Goal: Task Accomplishment & Management: Complete application form

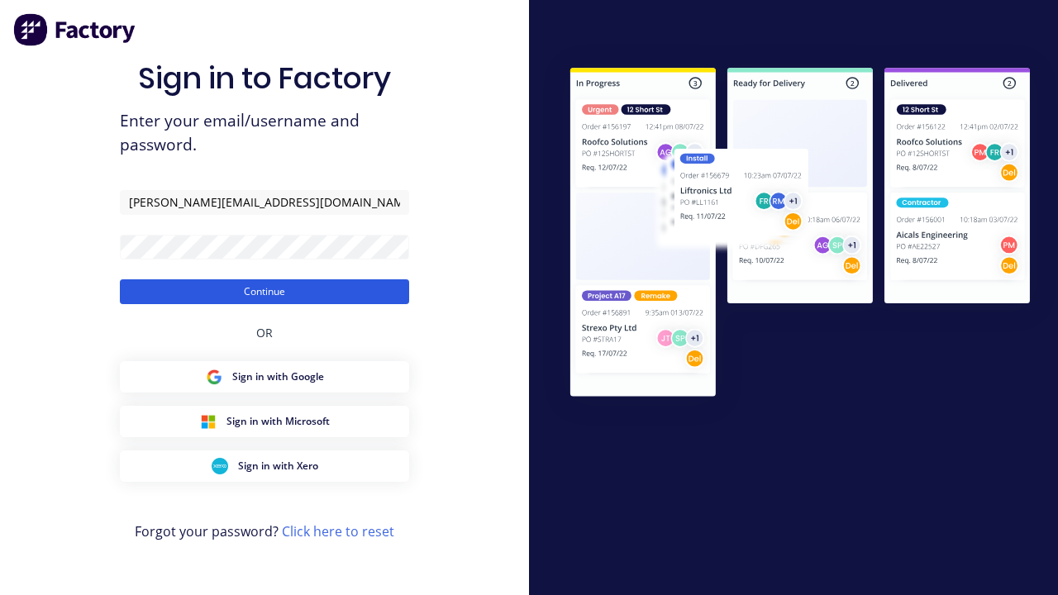
click at [264, 291] on button "Continue" at bounding box center [264, 291] width 289 height 25
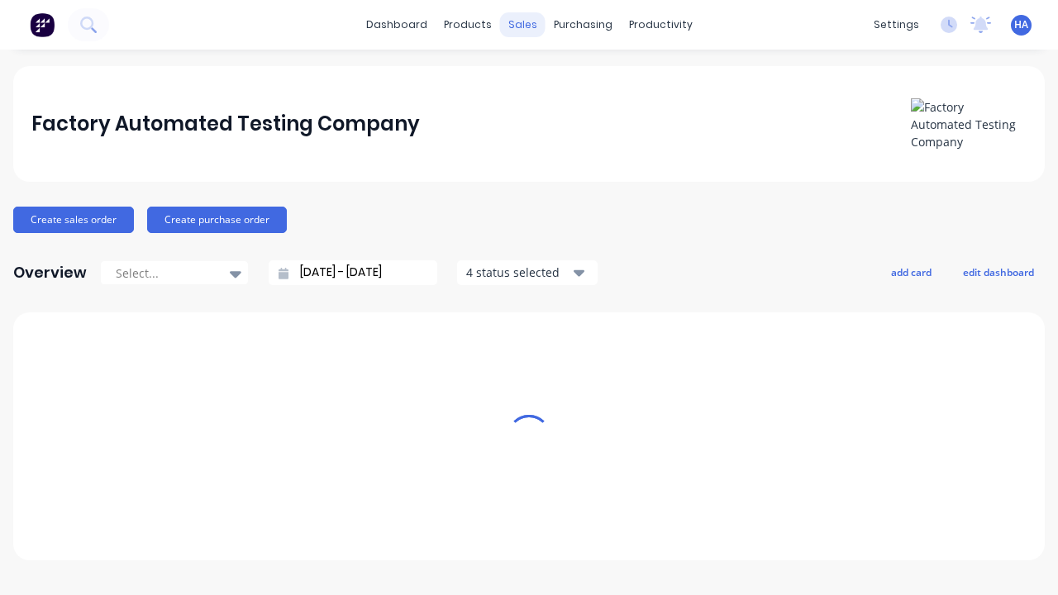
click at [522, 25] on div "sales" at bounding box center [522, 24] width 45 height 25
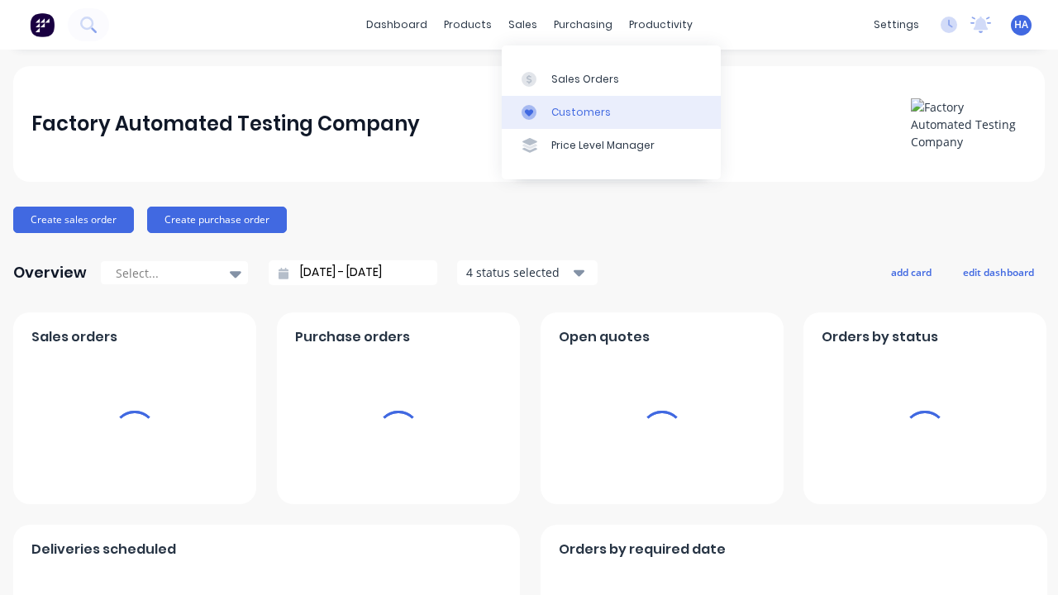
click at [611, 112] on link "Customers" at bounding box center [611, 112] width 219 height 33
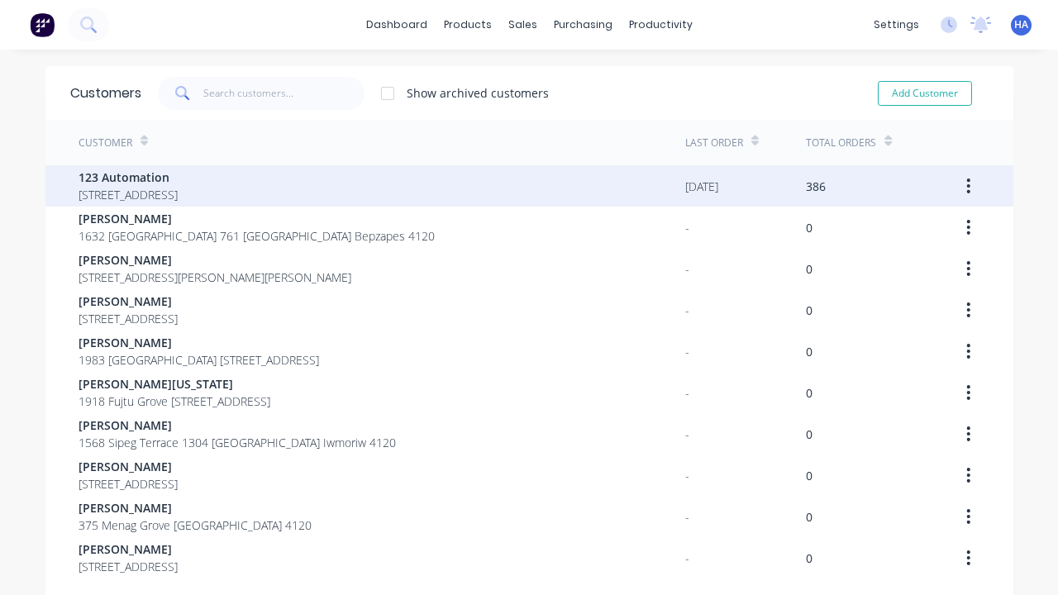
click at [178, 177] on span "123 Automation" at bounding box center [127, 177] width 99 height 17
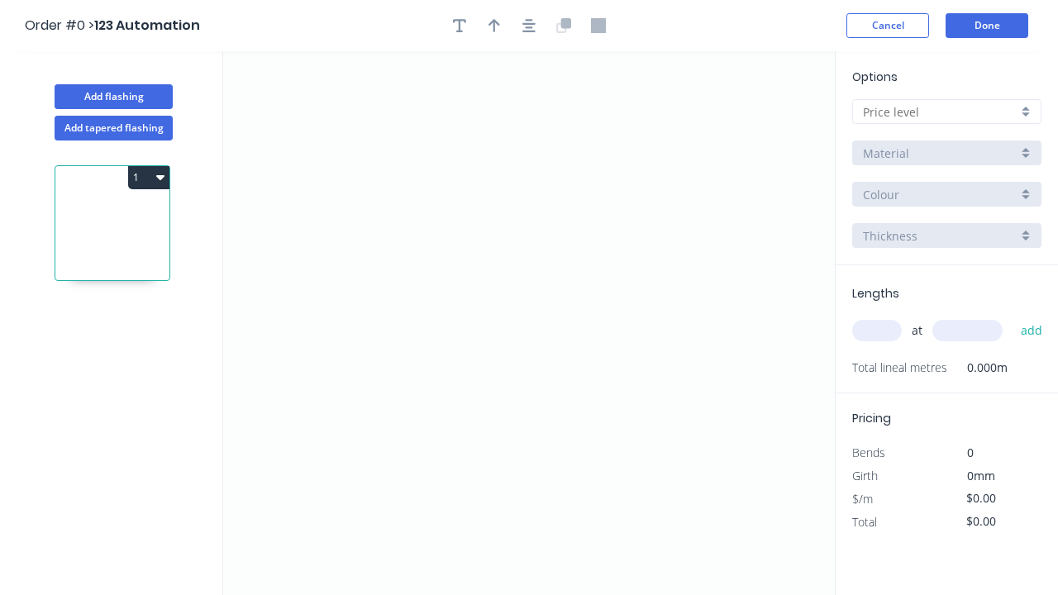
click at [306, 175] on icon "0" at bounding box center [528, 323] width 611 height 544
click at [595, 258] on icon "0" at bounding box center [528, 323] width 611 height 544
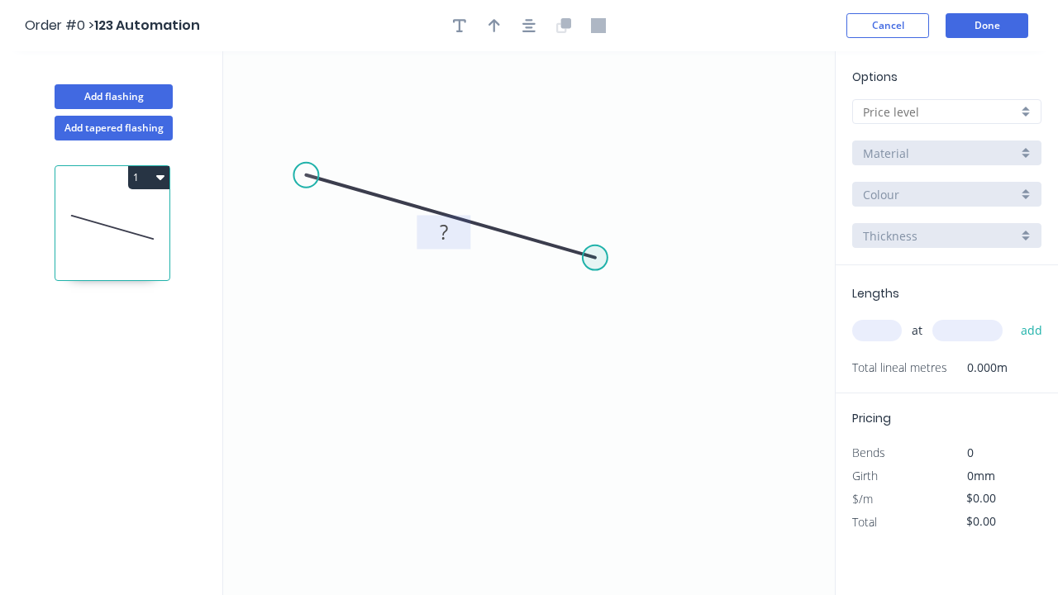
click at [443, 231] on tspan "?" at bounding box center [444, 231] width 8 height 27
click at [939, 112] on input "text" at bounding box center [940, 111] width 154 height 17
click at [946, 112] on input "text" at bounding box center [940, 111] width 154 height 17
type input "A"
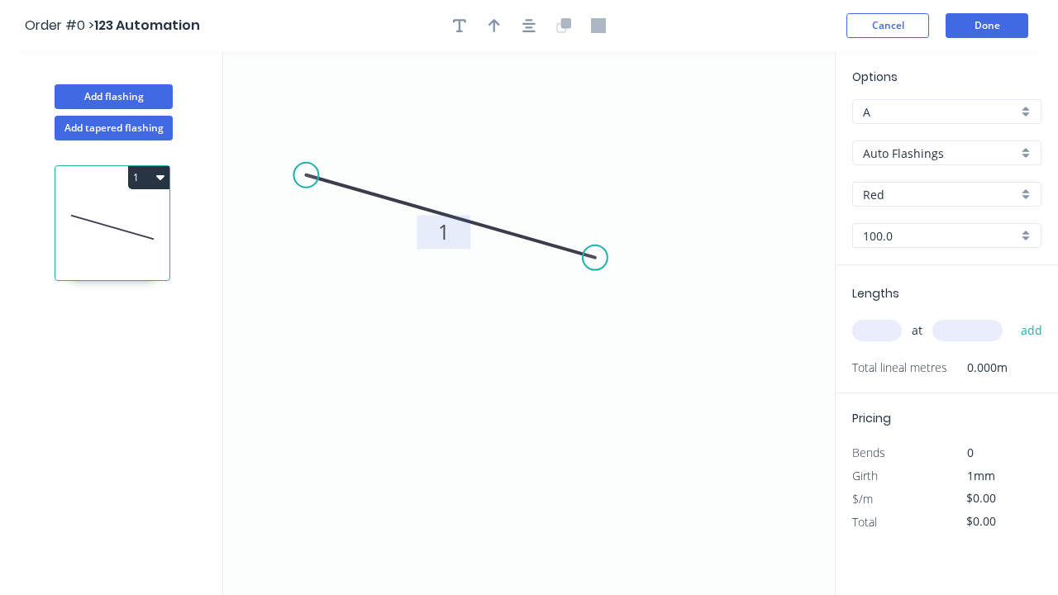
click at [877, 330] on input "text" at bounding box center [877, 330] width 50 height 21
type input "1"
click at [967, 330] on input "text" at bounding box center [967, 330] width 70 height 21
type input "$10.00"
type input "1000"
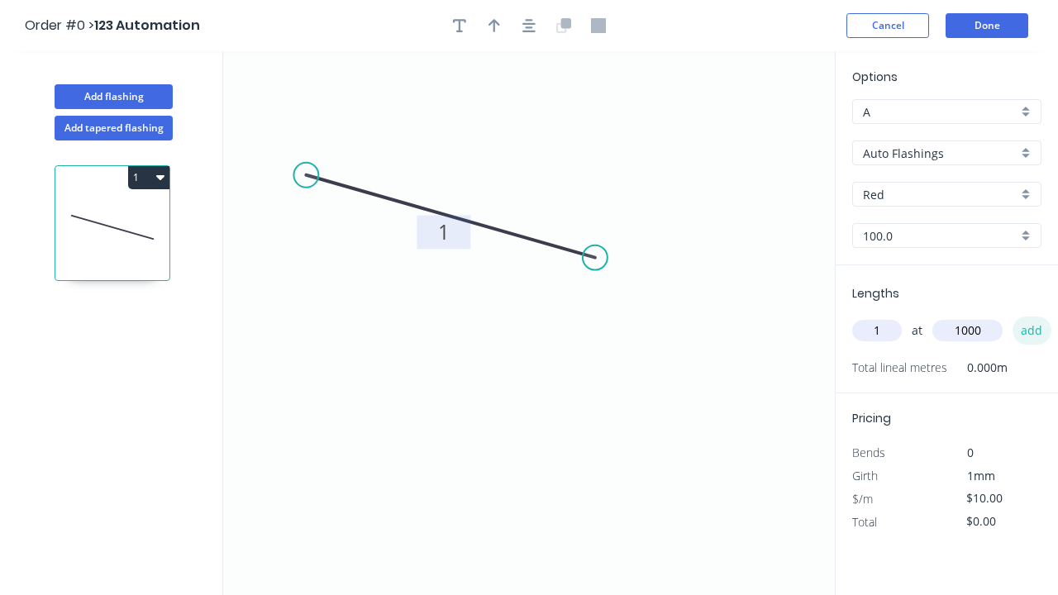
click at [1030, 330] on button "add" at bounding box center [1031, 330] width 39 height 28
type input "$10.00"
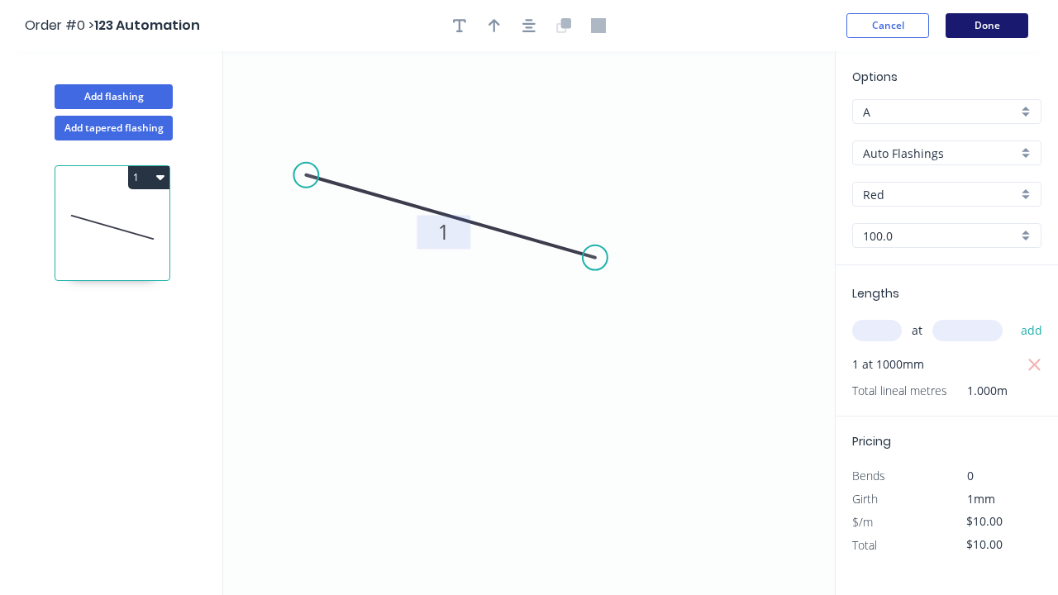
click at [986, 26] on button "Done" at bounding box center [986, 25] width 83 height 25
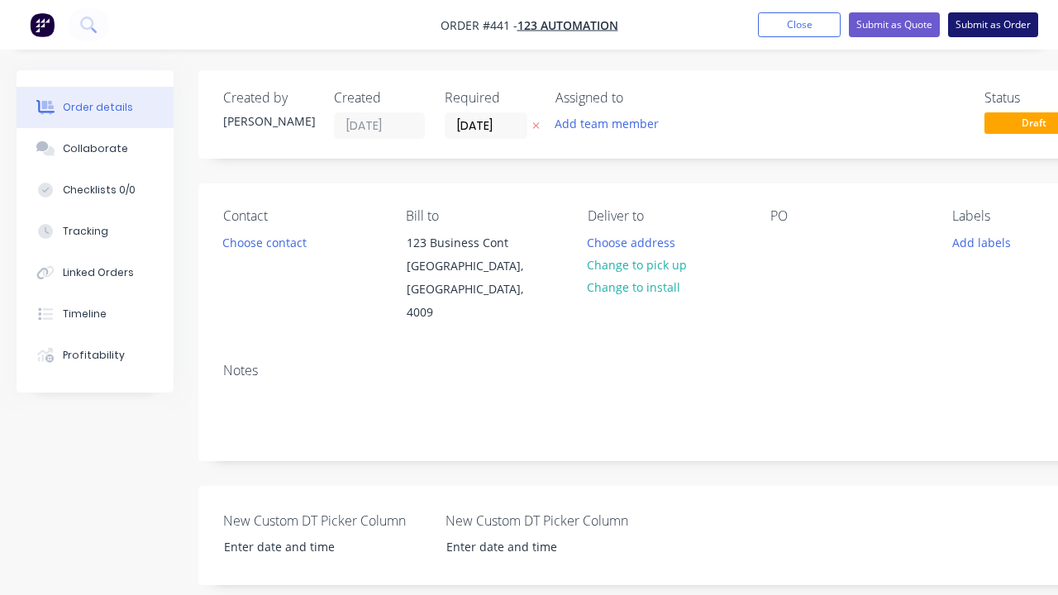
click at [992, 25] on button "Submit as Order" at bounding box center [993, 24] width 90 height 25
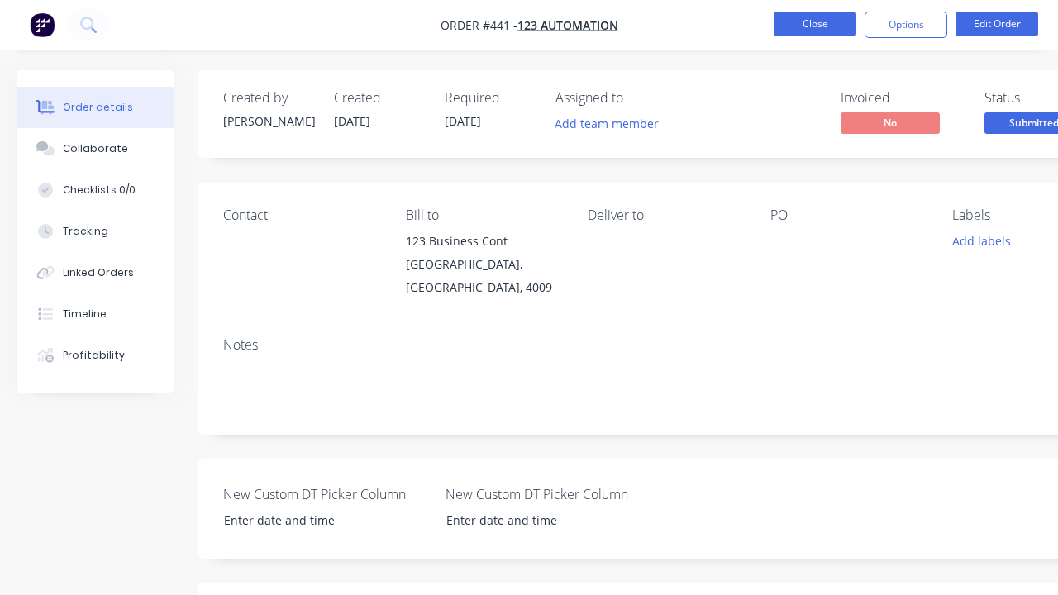
click at [815, 24] on button "Close" at bounding box center [814, 24] width 83 height 25
